Goal: Task Accomplishment & Management: Use online tool/utility

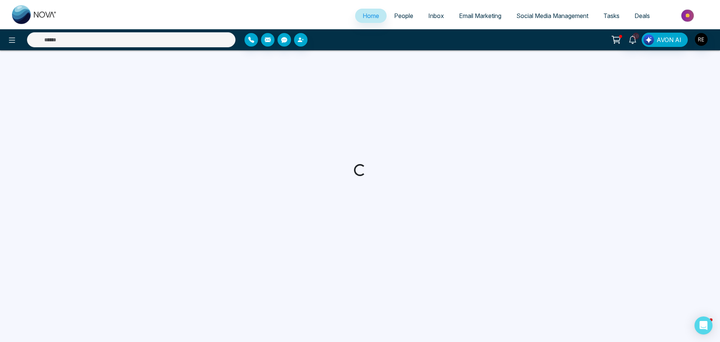
select select "*"
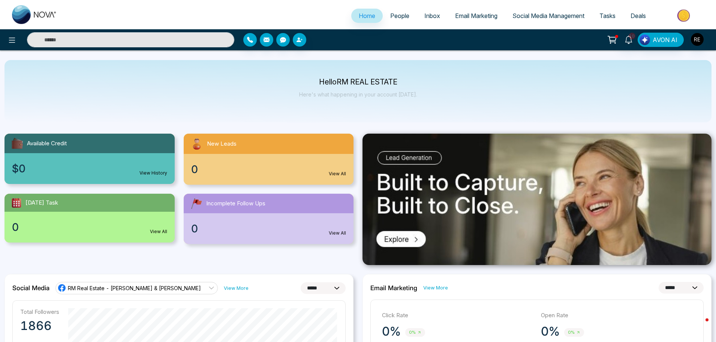
click at [542, 15] on span "Social Media Management" at bounding box center [548, 15] width 72 height 7
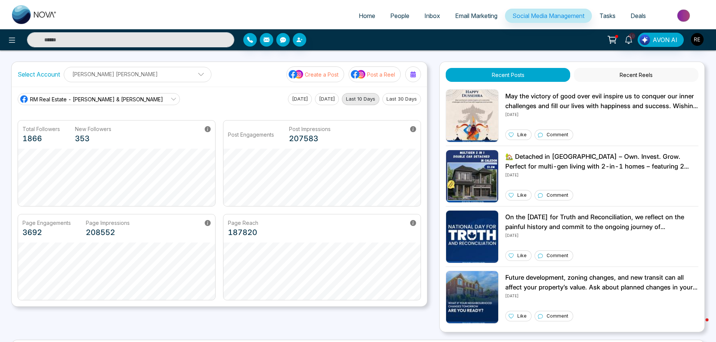
click at [379, 75] on p "Post a Reel" at bounding box center [381, 74] width 28 height 8
click at [22, 227] on div "Page Engagements 3692 Page Impressions 208552" at bounding box center [116, 228] width 197 height 28
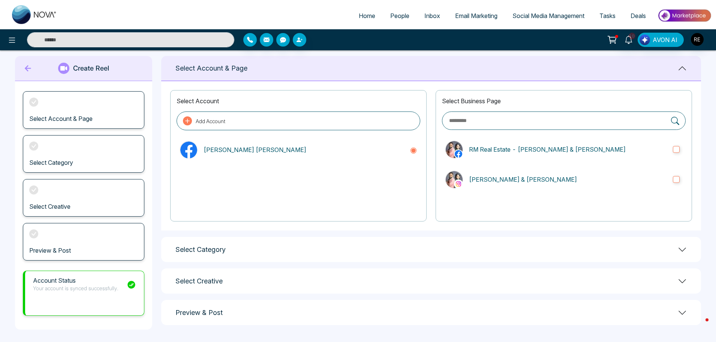
scroll to position [12, 0]
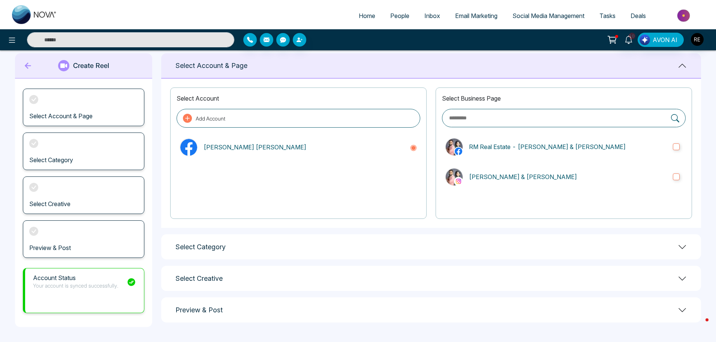
click at [680, 247] on icon at bounding box center [682, 246] width 9 height 9
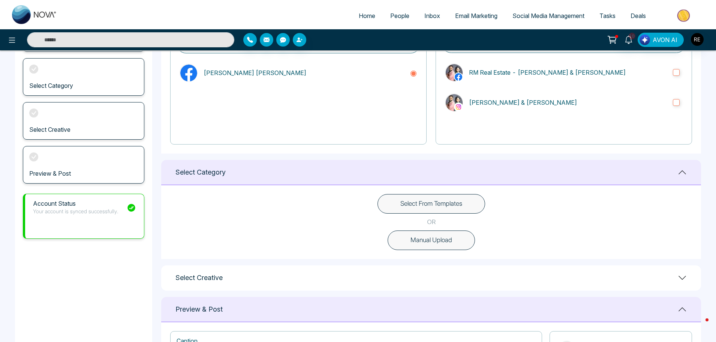
scroll to position [87, 0]
click at [441, 208] on button "Select From Templates" at bounding box center [432, 202] width 108 height 19
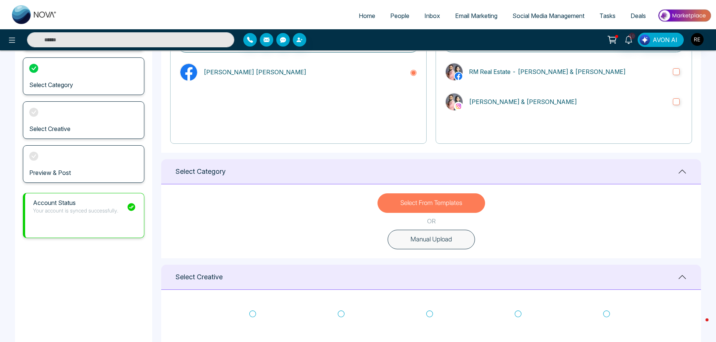
click at [523, 17] on span "Social Media Management" at bounding box center [548, 15] width 72 height 7
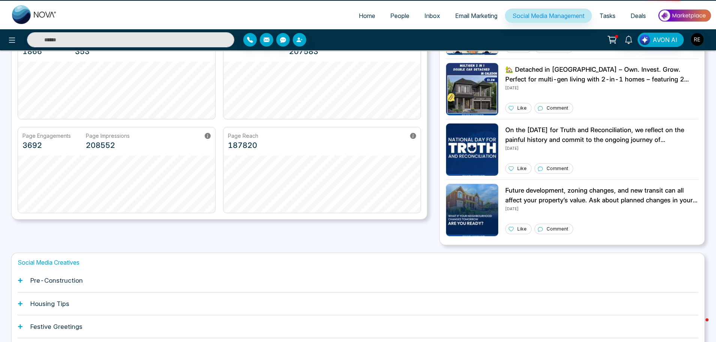
click at [20, 155] on div "Page Engagements 3692 Page Impressions 208552" at bounding box center [116, 141] width 197 height 28
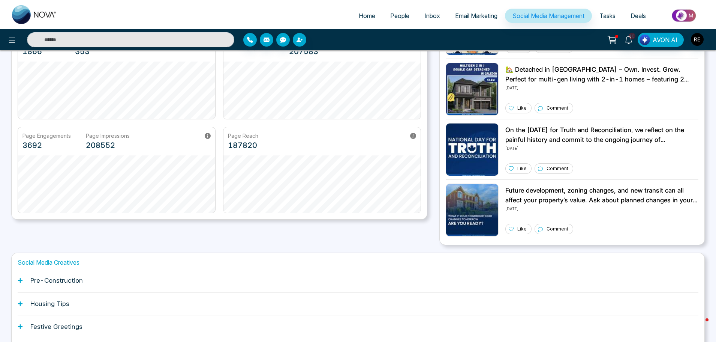
scroll to position [143, 0]
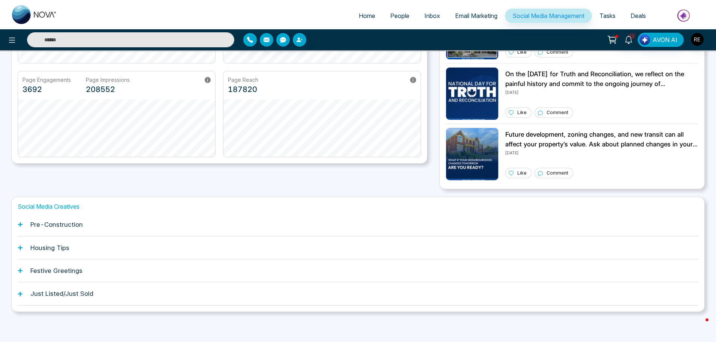
click at [20, 225] on icon at bounding box center [20, 224] width 4 height 4
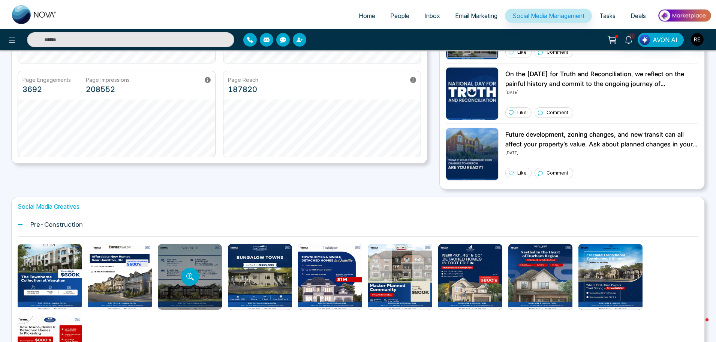
scroll to position [255, 0]
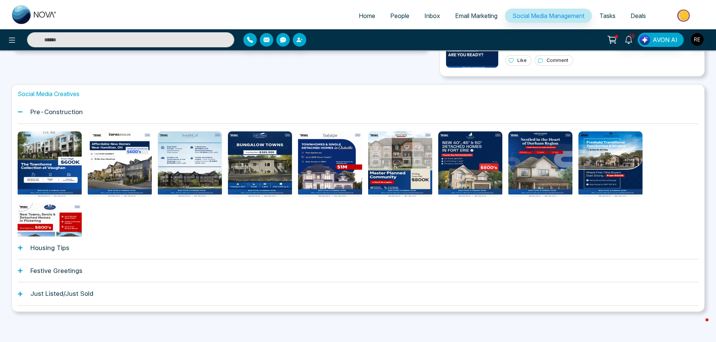
click at [20, 247] on icon at bounding box center [20, 247] width 4 height 4
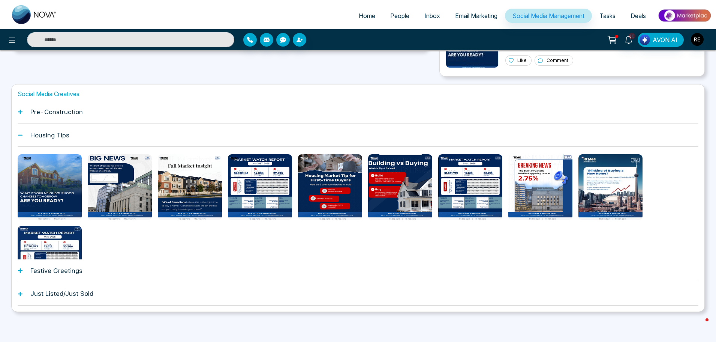
click at [20, 270] on icon at bounding box center [20, 270] width 4 height 4
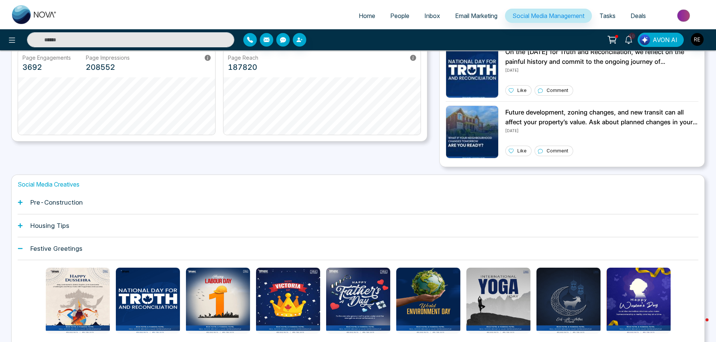
scroll to position [148, 0]
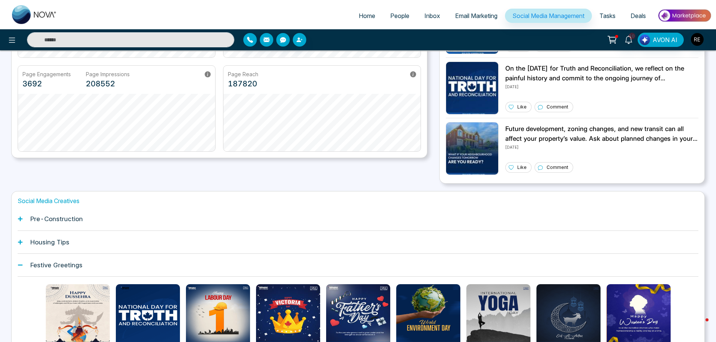
click at [19, 217] on icon at bounding box center [20, 218] width 5 height 5
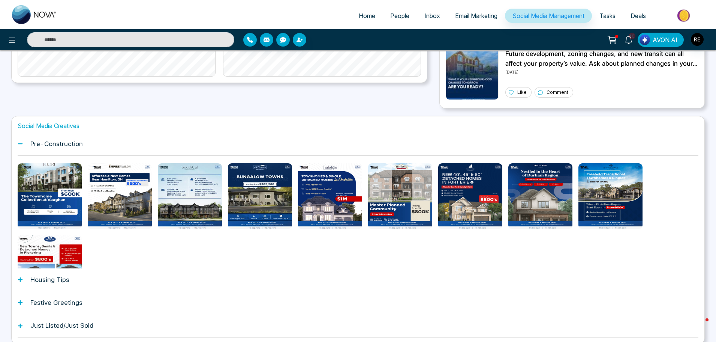
scroll to position [0, 0]
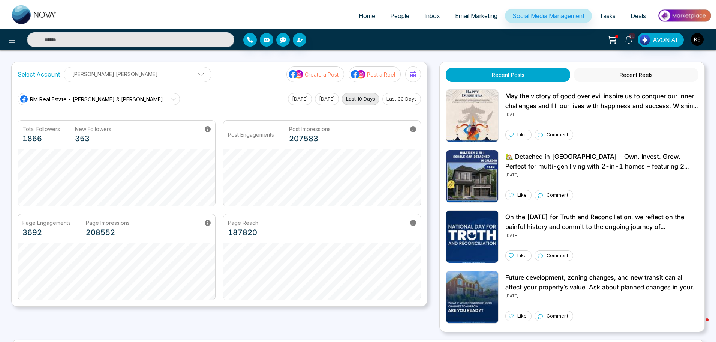
click at [468, 16] on span "Email Marketing" at bounding box center [476, 15] width 42 height 7
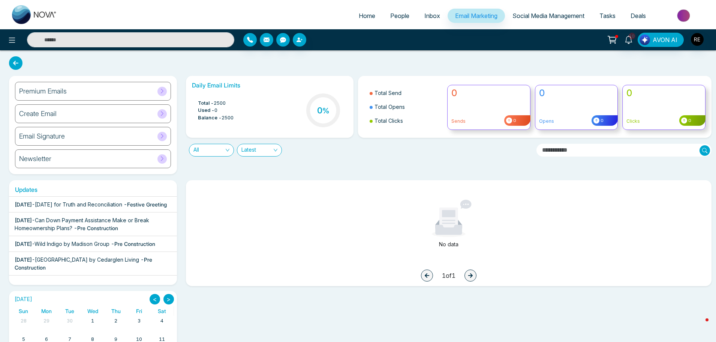
click at [100, 228] on span "Can Down Payment Assistance Make or Break Homeownership Plans?" at bounding box center [82, 224] width 135 height 14
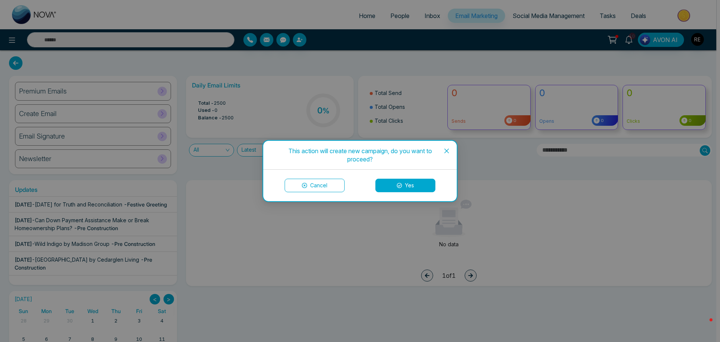
click at [407, 182] on button "Yes" at bounding box center [405, 184] width 60 height 13
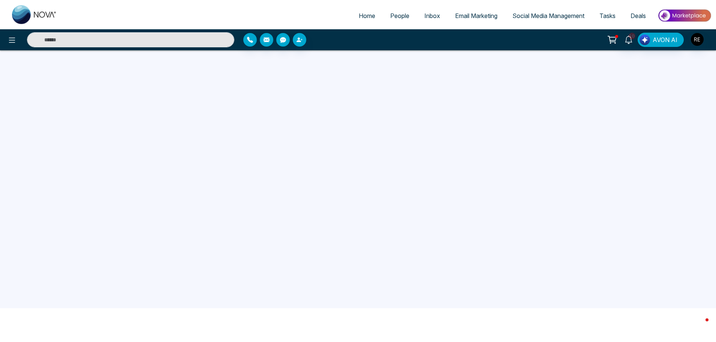
scroll to position [71, 0]
